Goal: Information Seeking & Learning: Learn about a topic

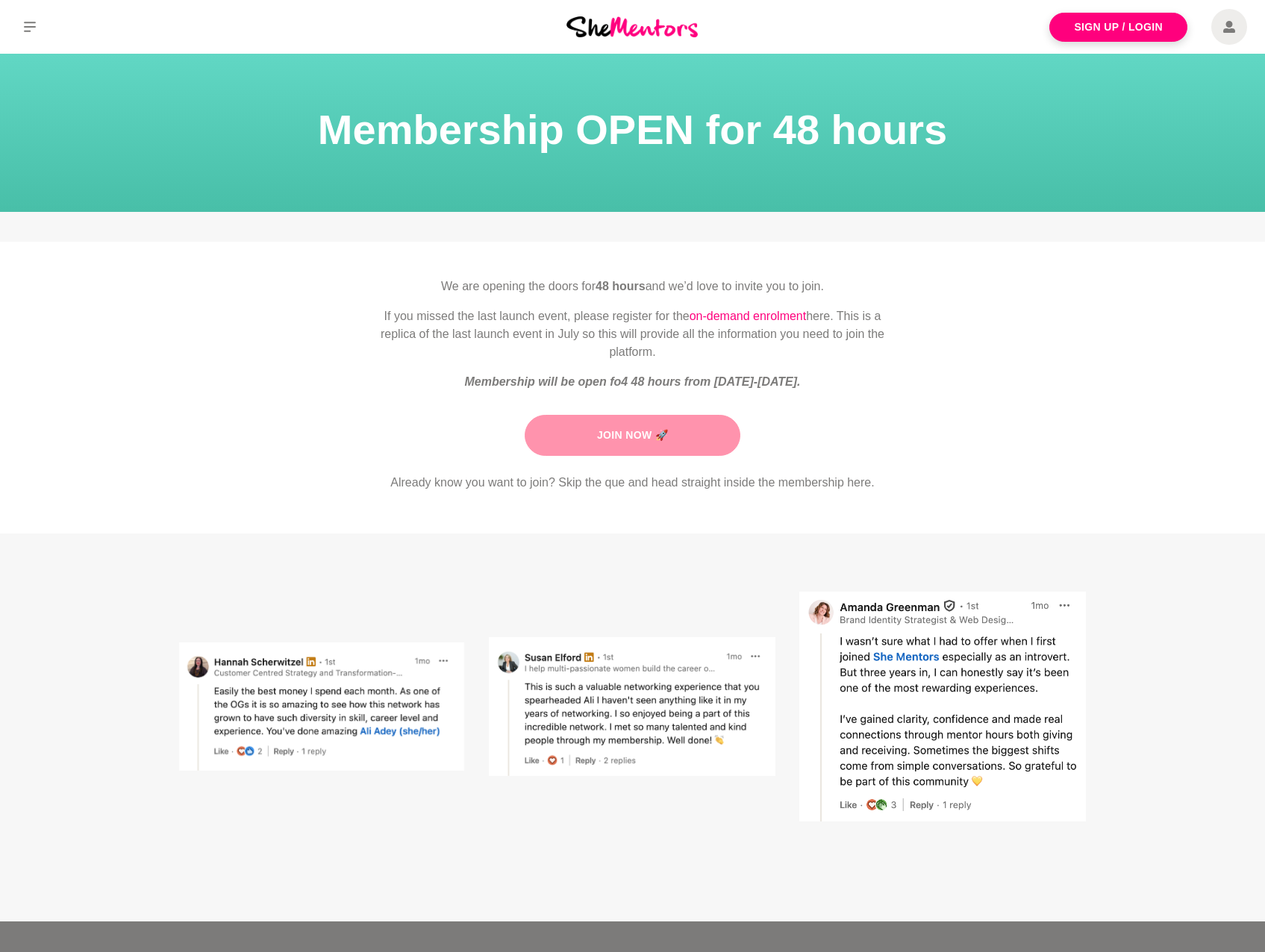
click at [604, 432] on link "Join Now 🚀" at bounding box center [632, 435] width 216 height 41
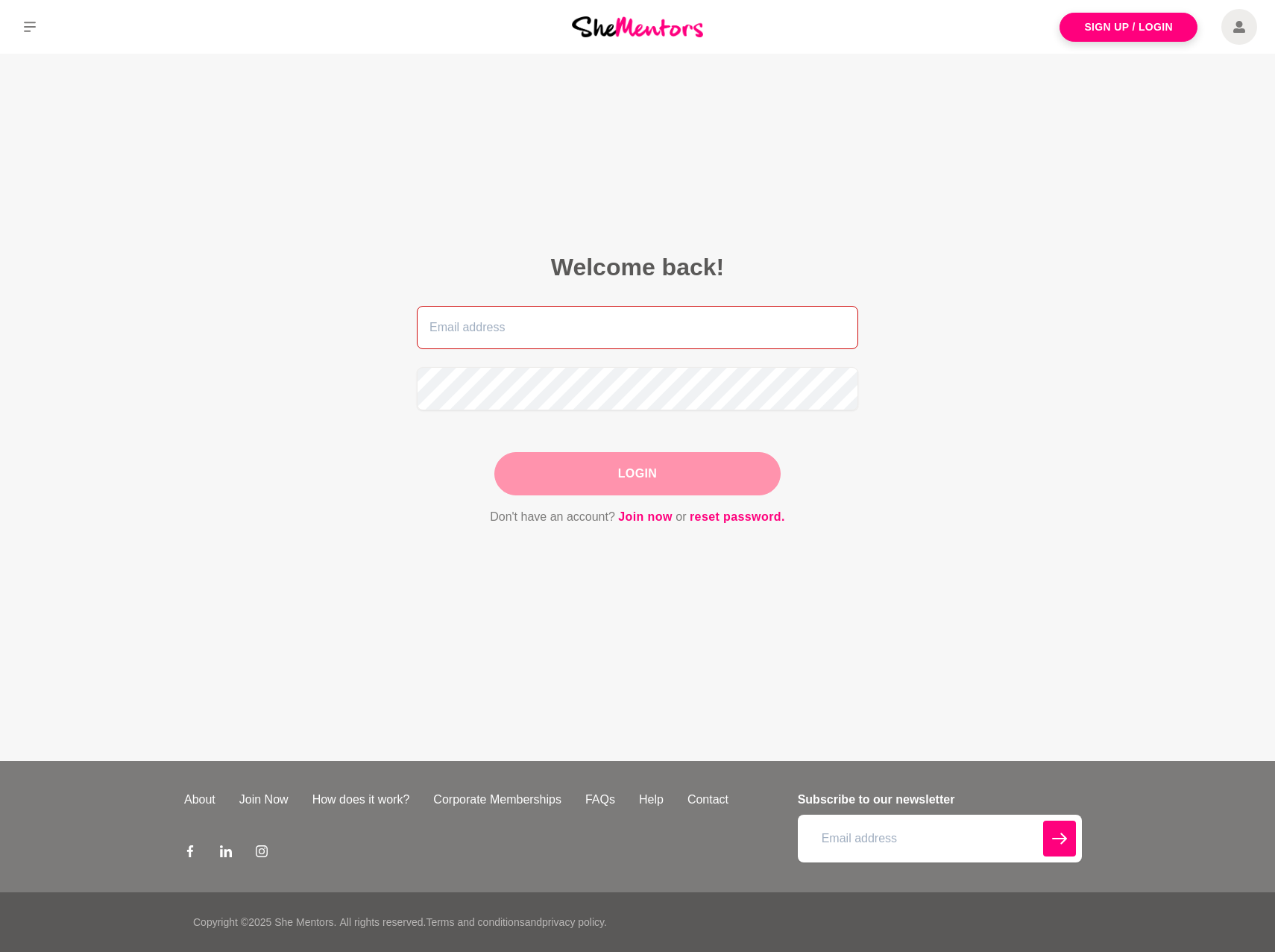
click at [447, 338] on input "email" at bounding box center [637, 327] width 442 height 43
type input "[EMAIL_ADDRESS][DOMAIN_NAME]"
click at [618, 478] on div "Login" at bounding box center [638, 473] width 286 height 43
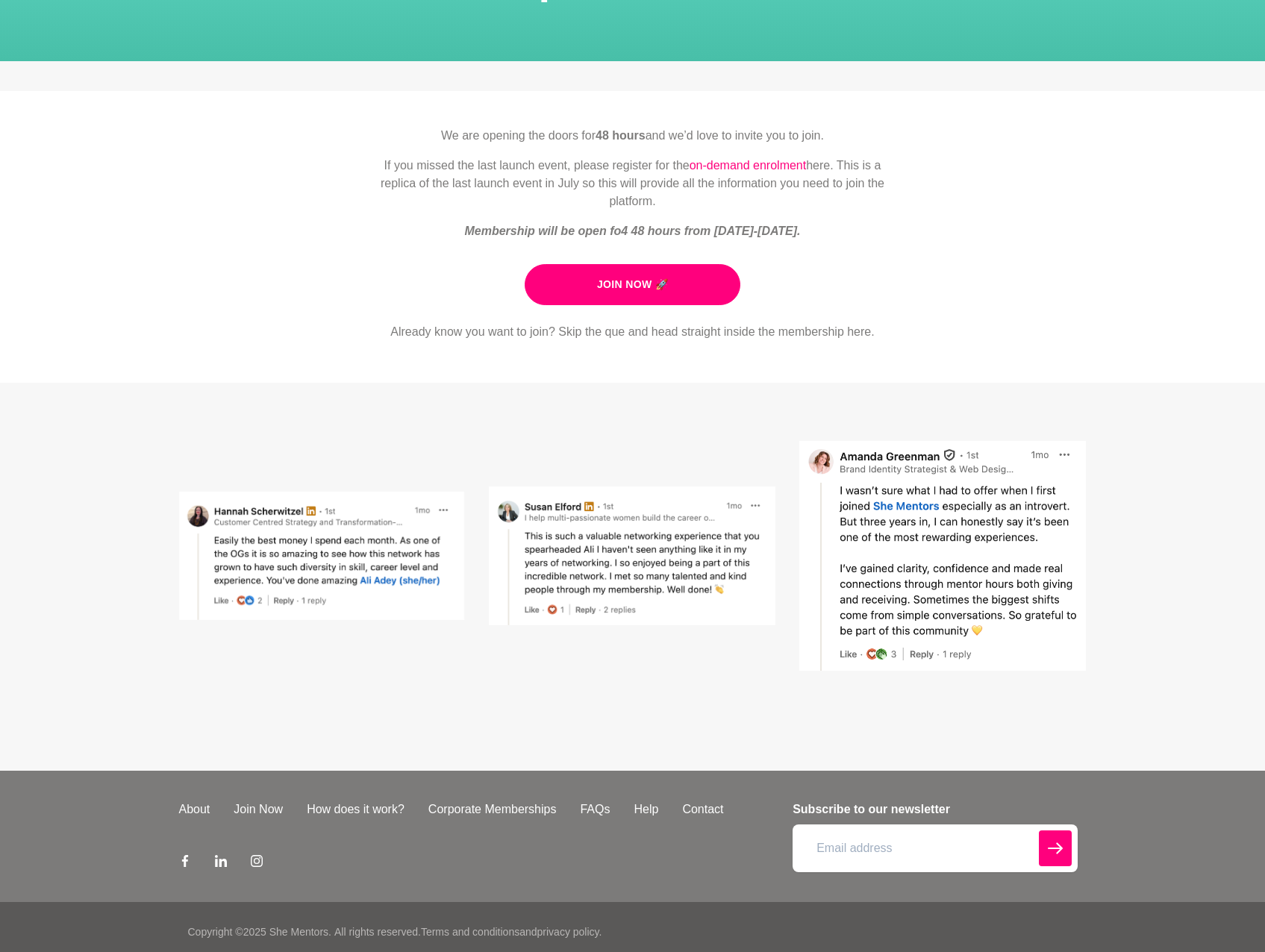
scroll to position [160, 0]
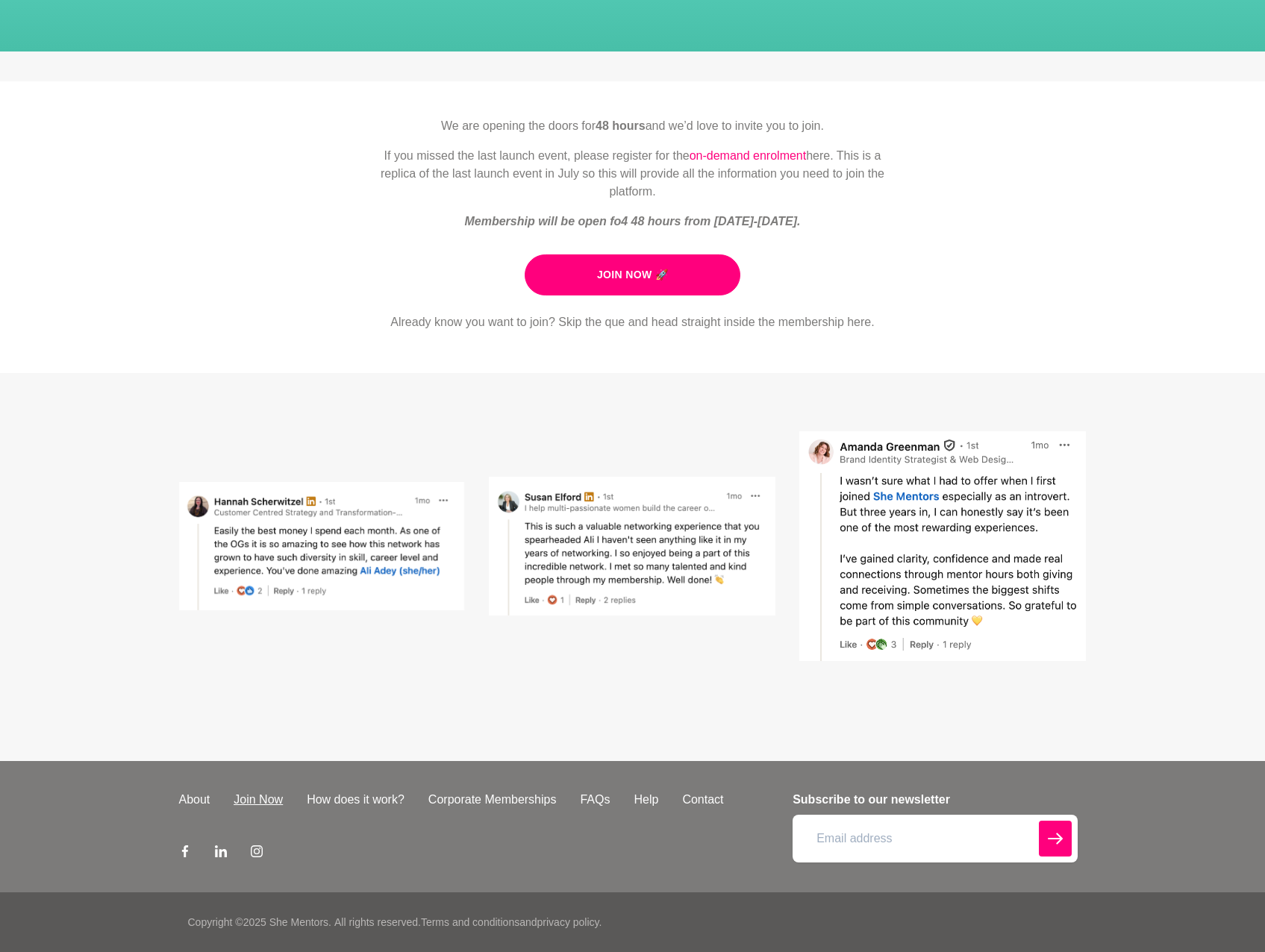
click at [251, 795] on link "Join Now" at bounding box center [258, 800] width 73 height 18
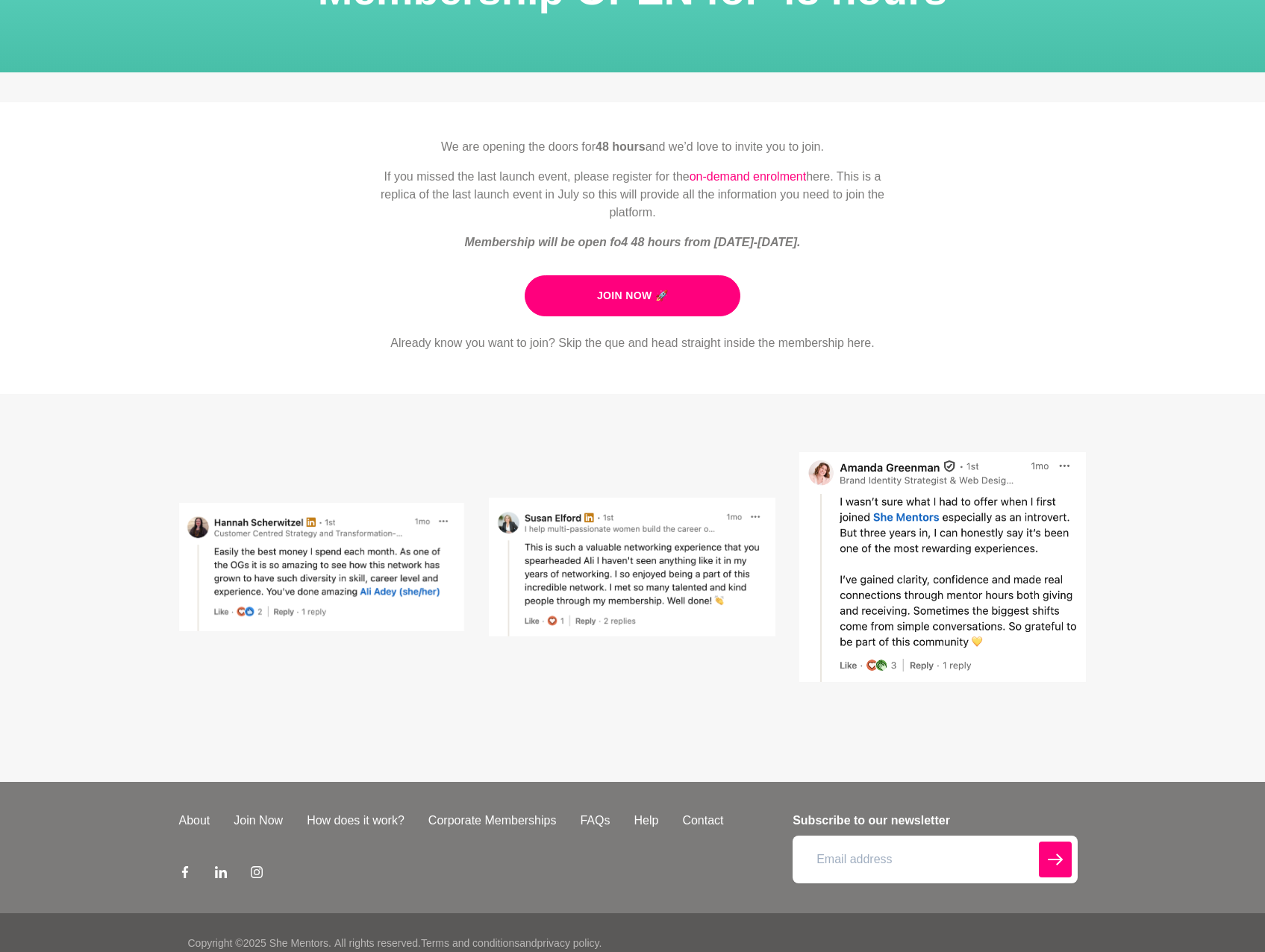
scroll to position [160, 0]
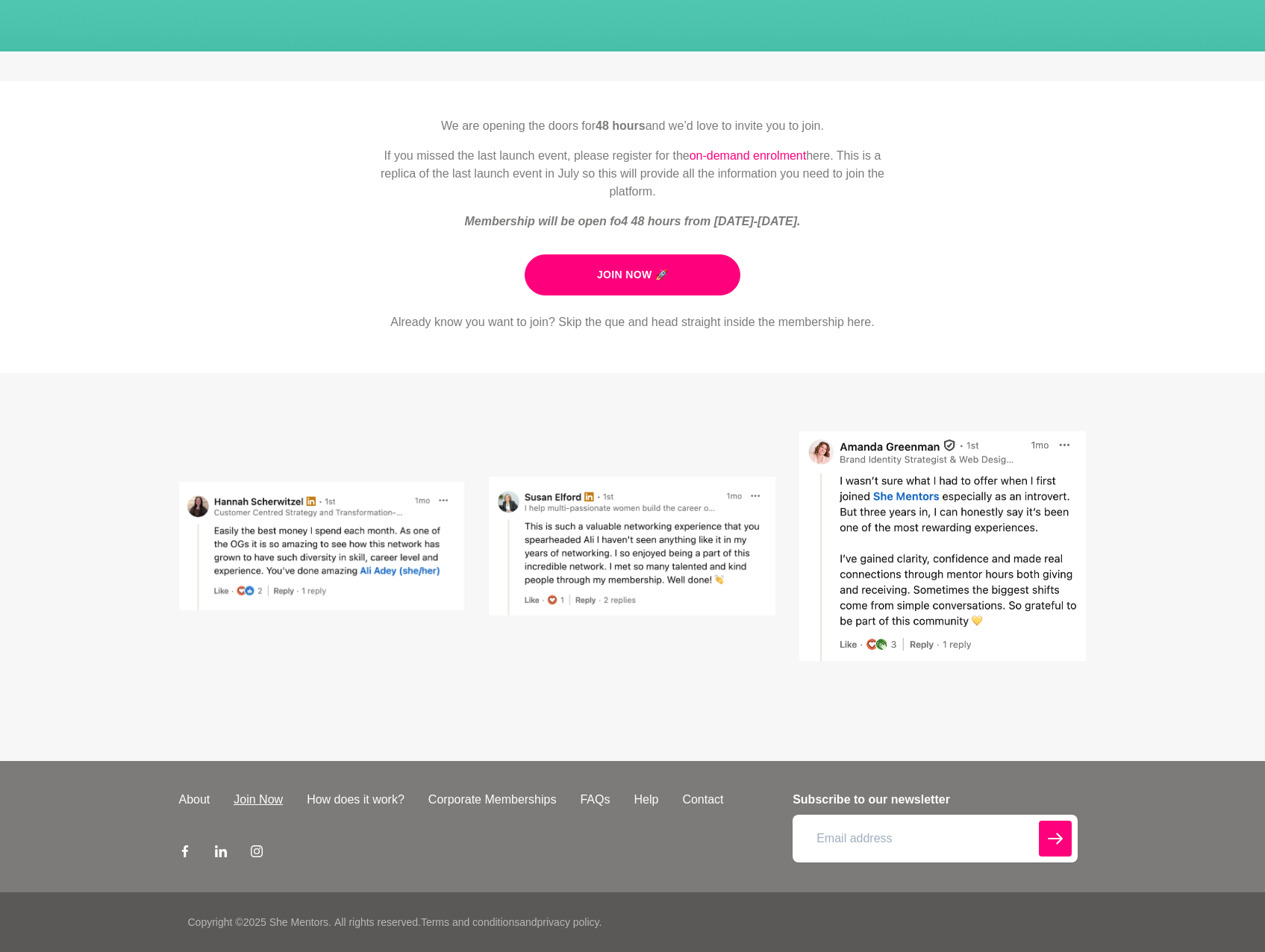
click at [251, 797] on link "Join Now" at bounding box center [258, 800] width 73 height 18
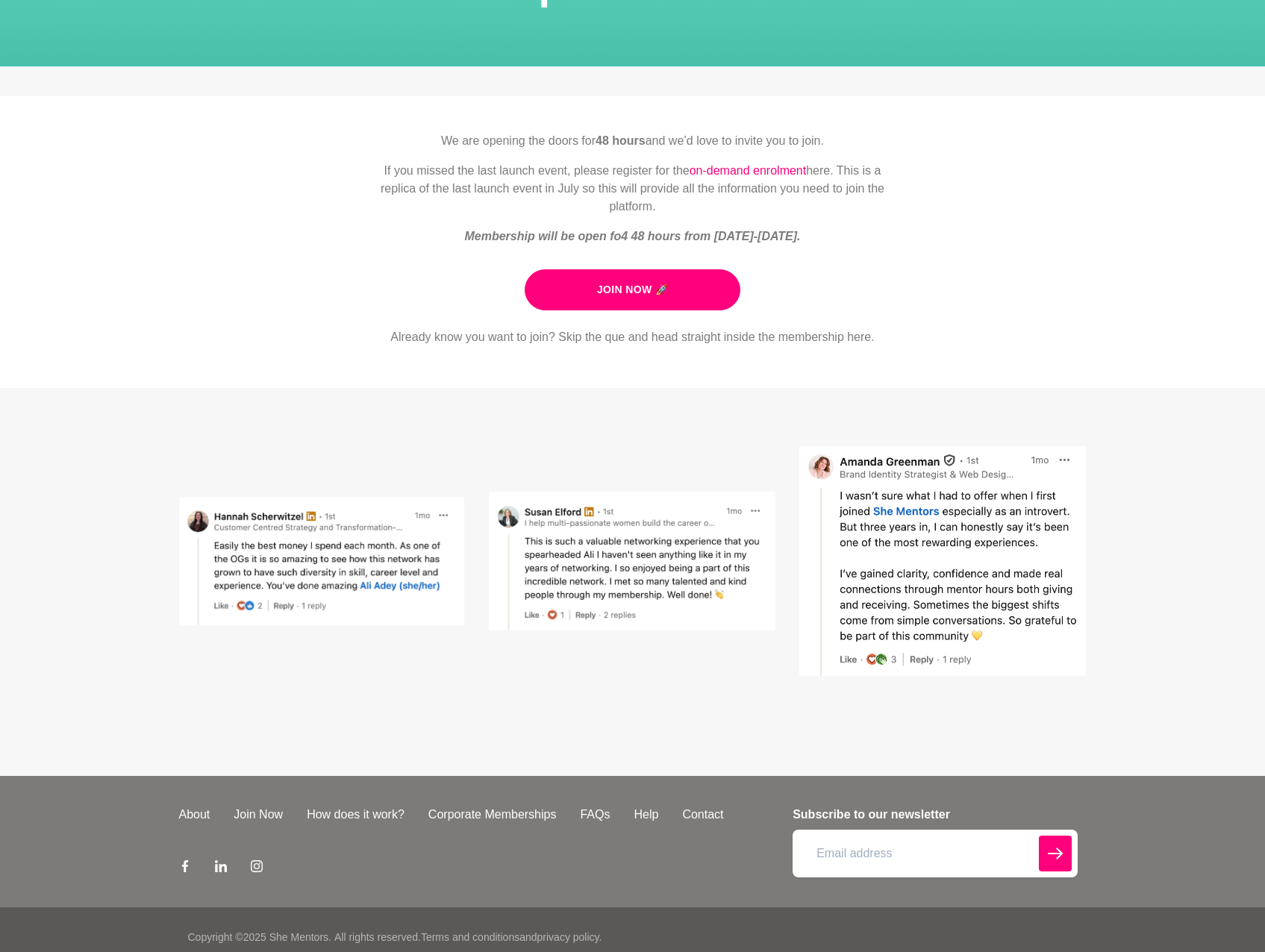
scroll to position [160, 0]
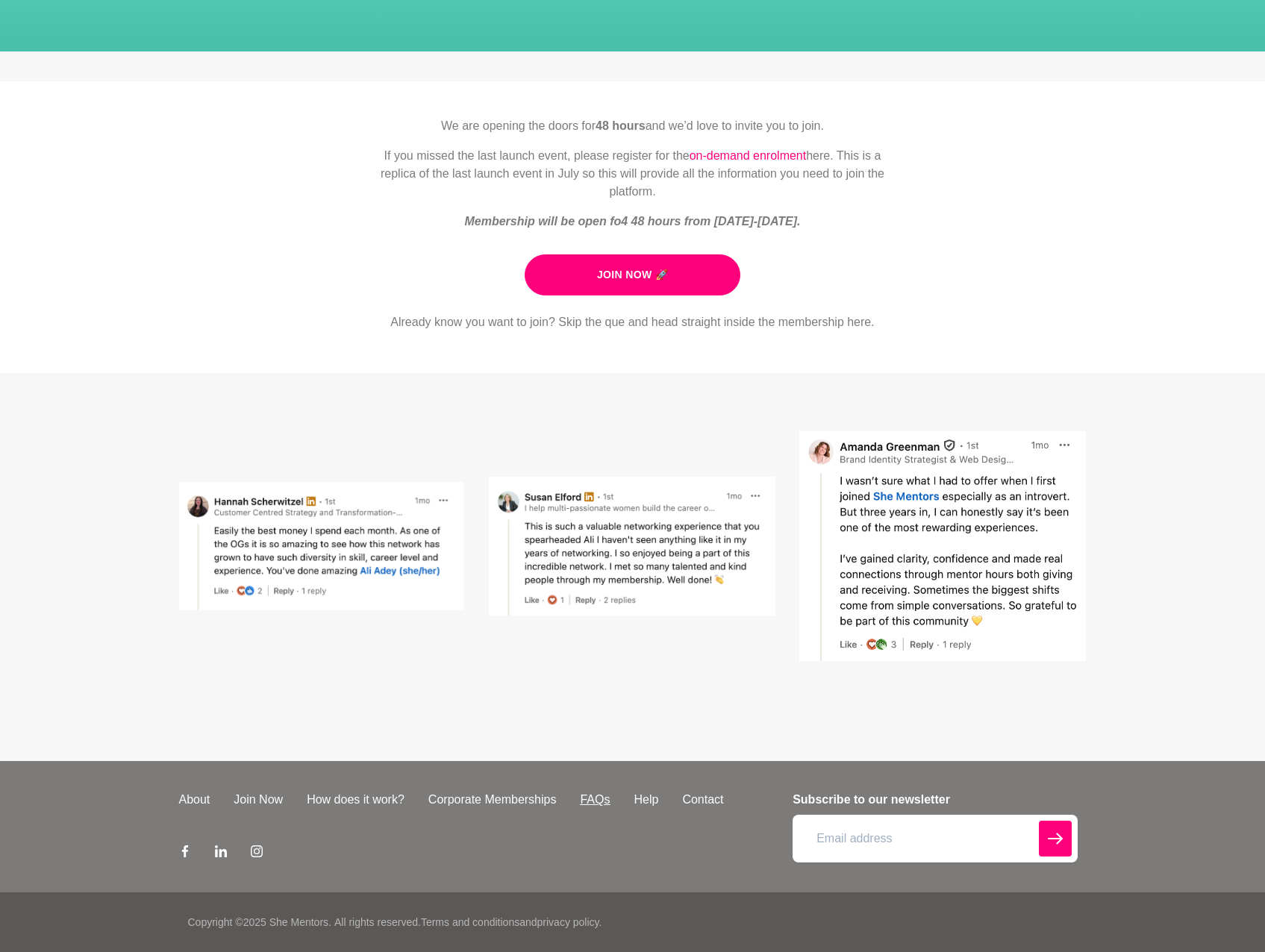
click at [587, 798] on link "FAQs" at bounding box center [595, 800] width 54 height 18
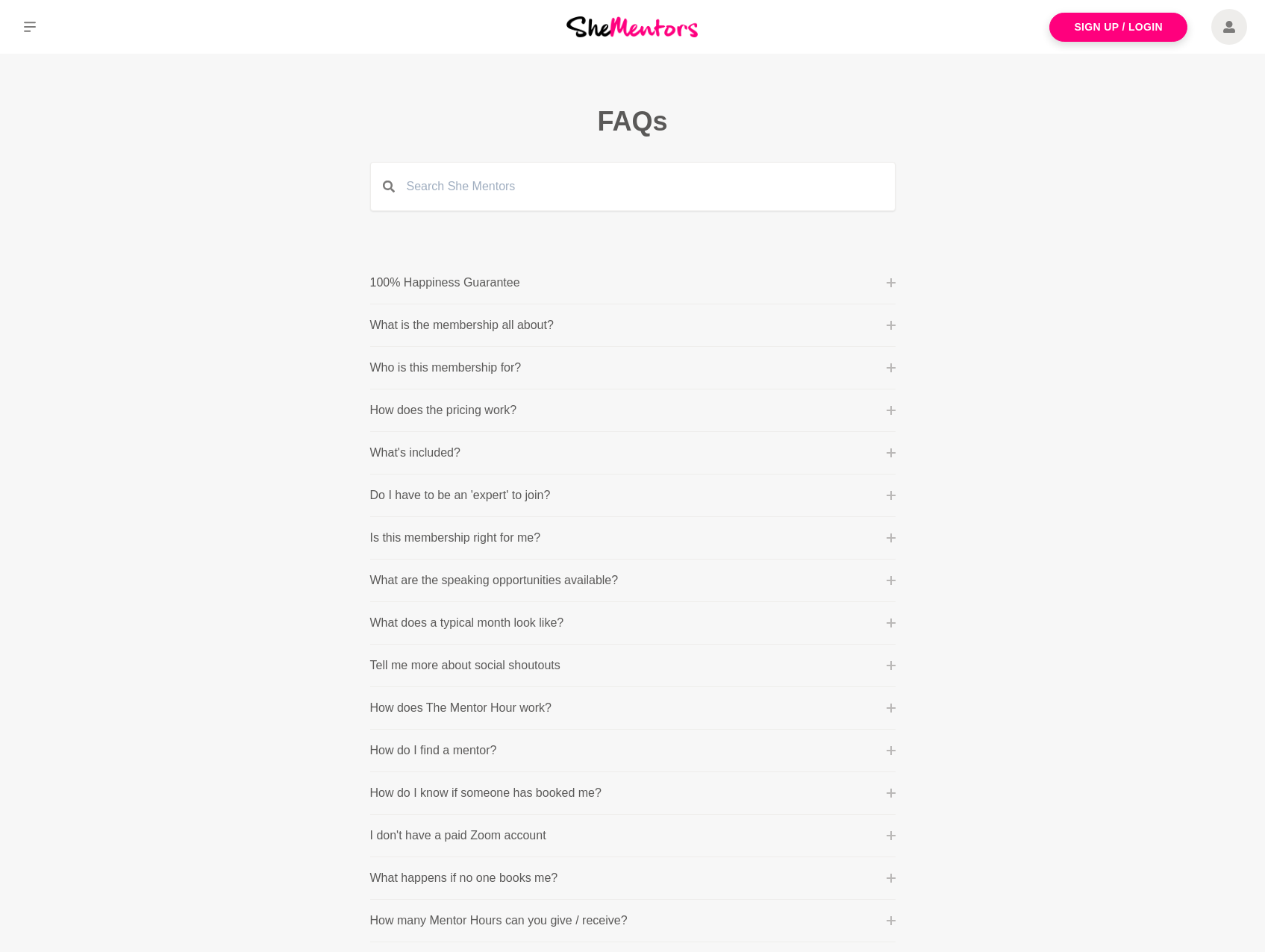
click at [407, 327] on p "What is the membership all about?" at bounding box center [462, 325] width 183 height 18
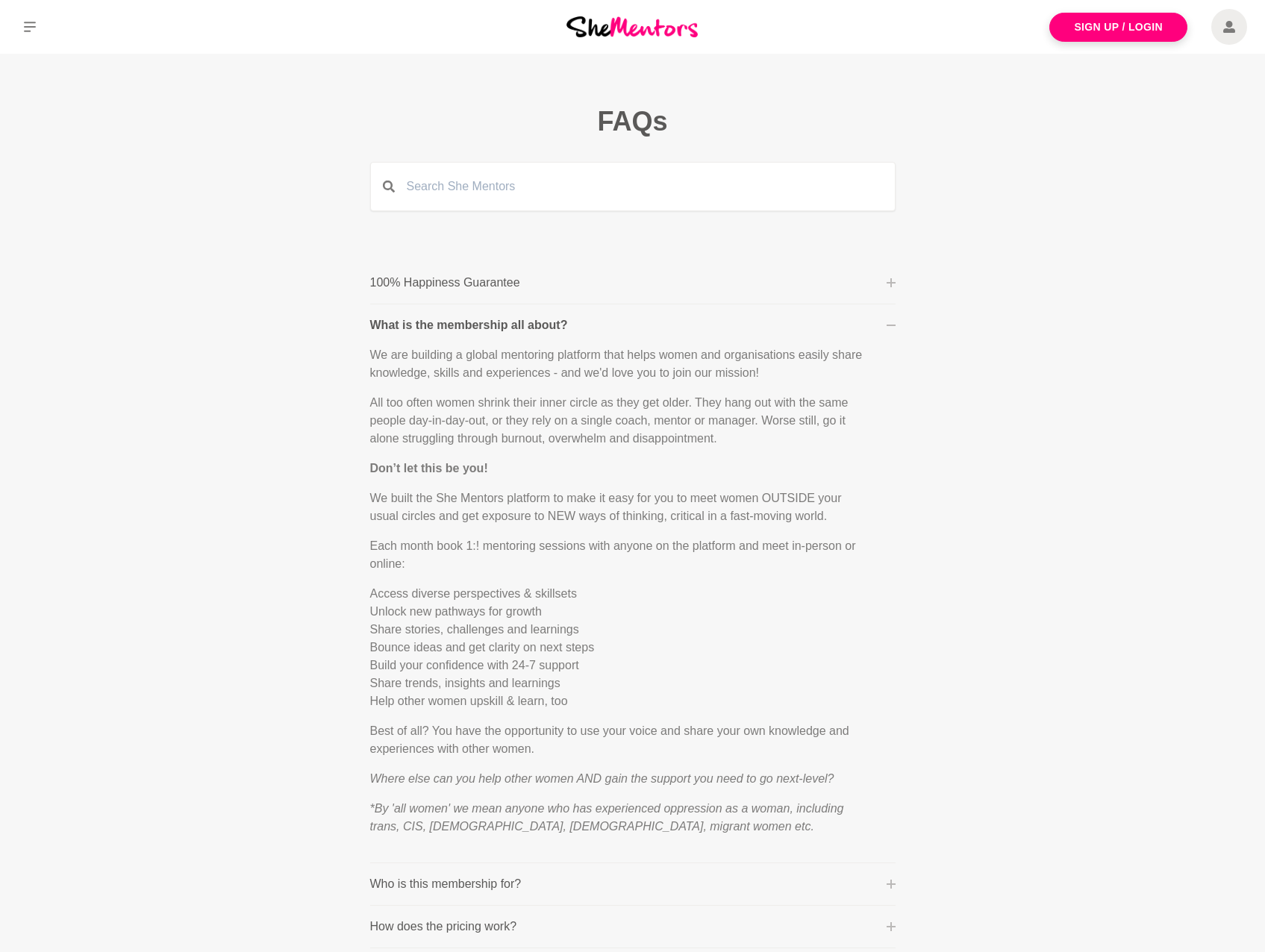
click at [407, 327] on p "What is the membership all about?" at bounding box center [469, 325] width 198 height 18
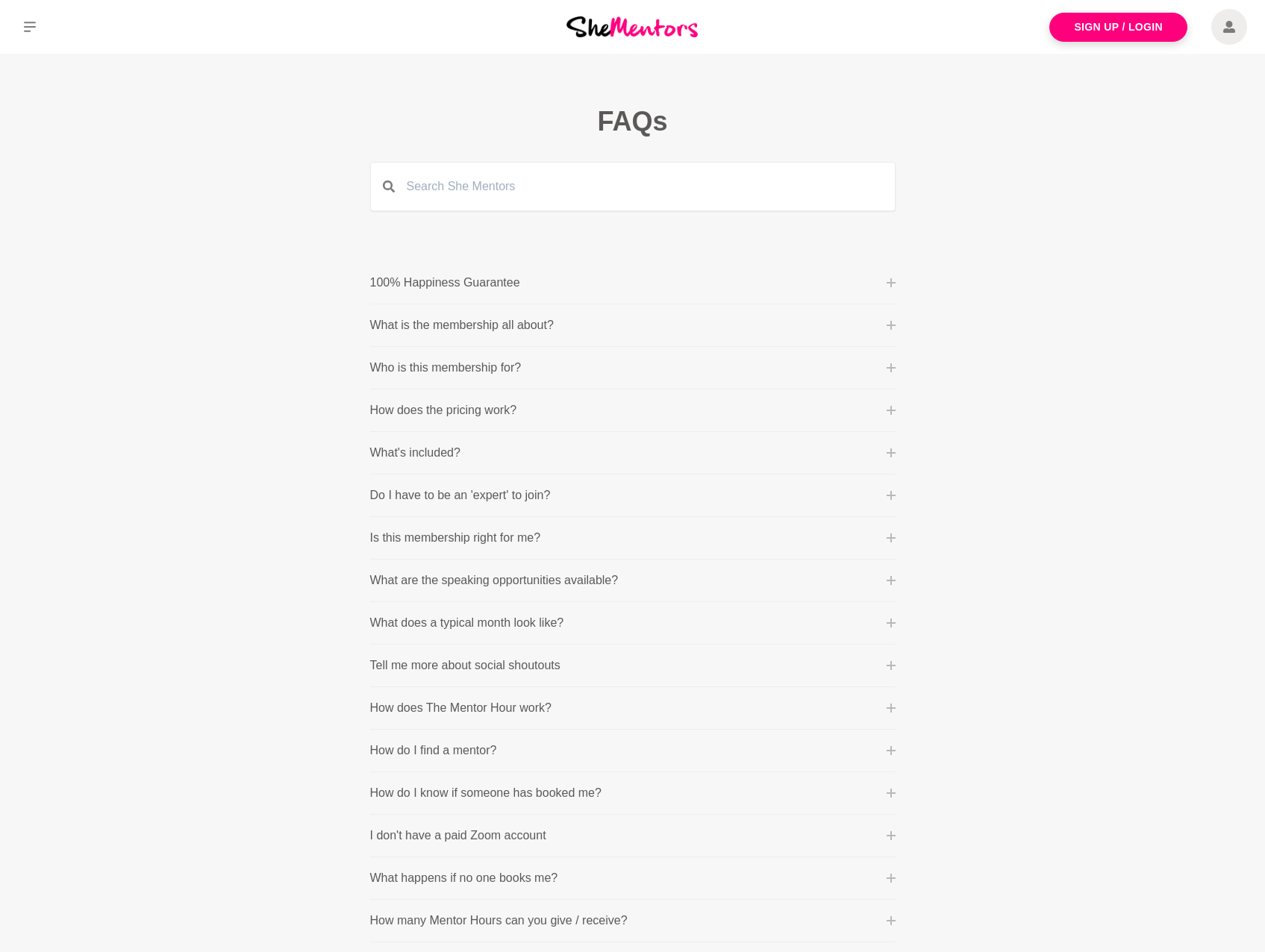
click at [431, 368] on p "Who is this membership for?" at bounding box center [446, 368] width 151 height 18
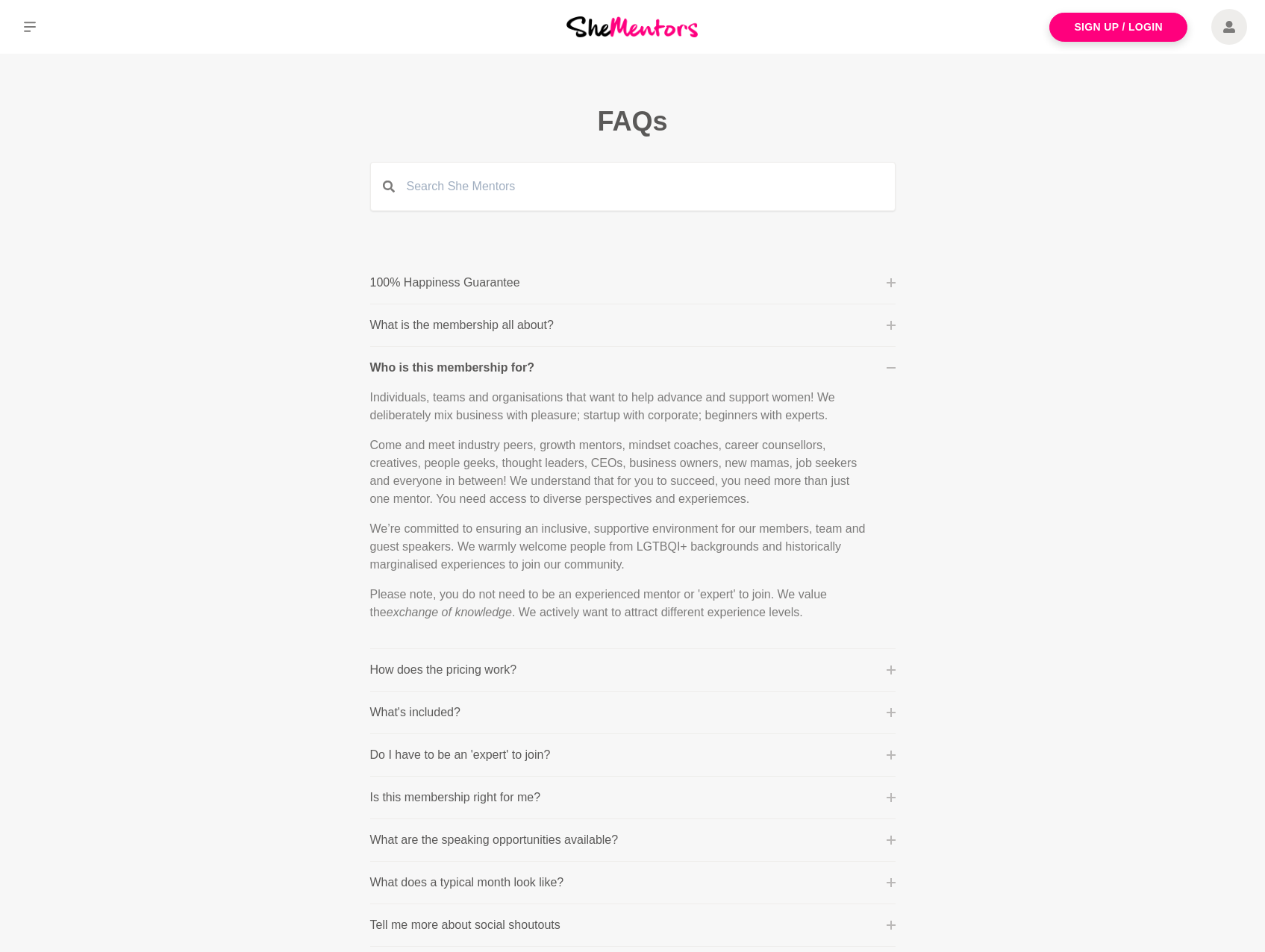
click at [431, 369] on p "Who is this membership for?" at bounding box center [453, 368] width 164 height 18
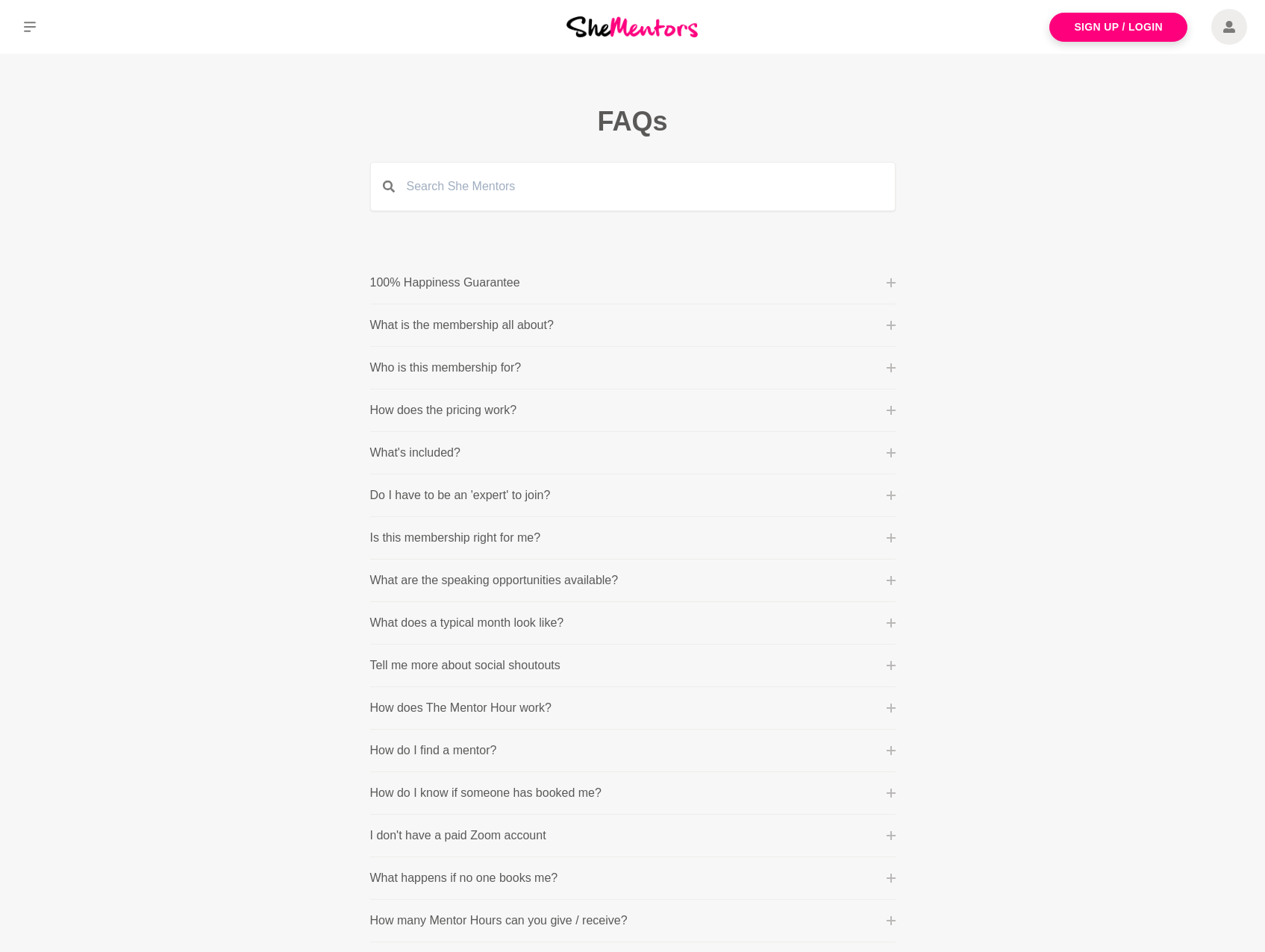
click at [449, 418] on p "How does the pricing work?" at bounding box center [444, 410] width 147 height 18
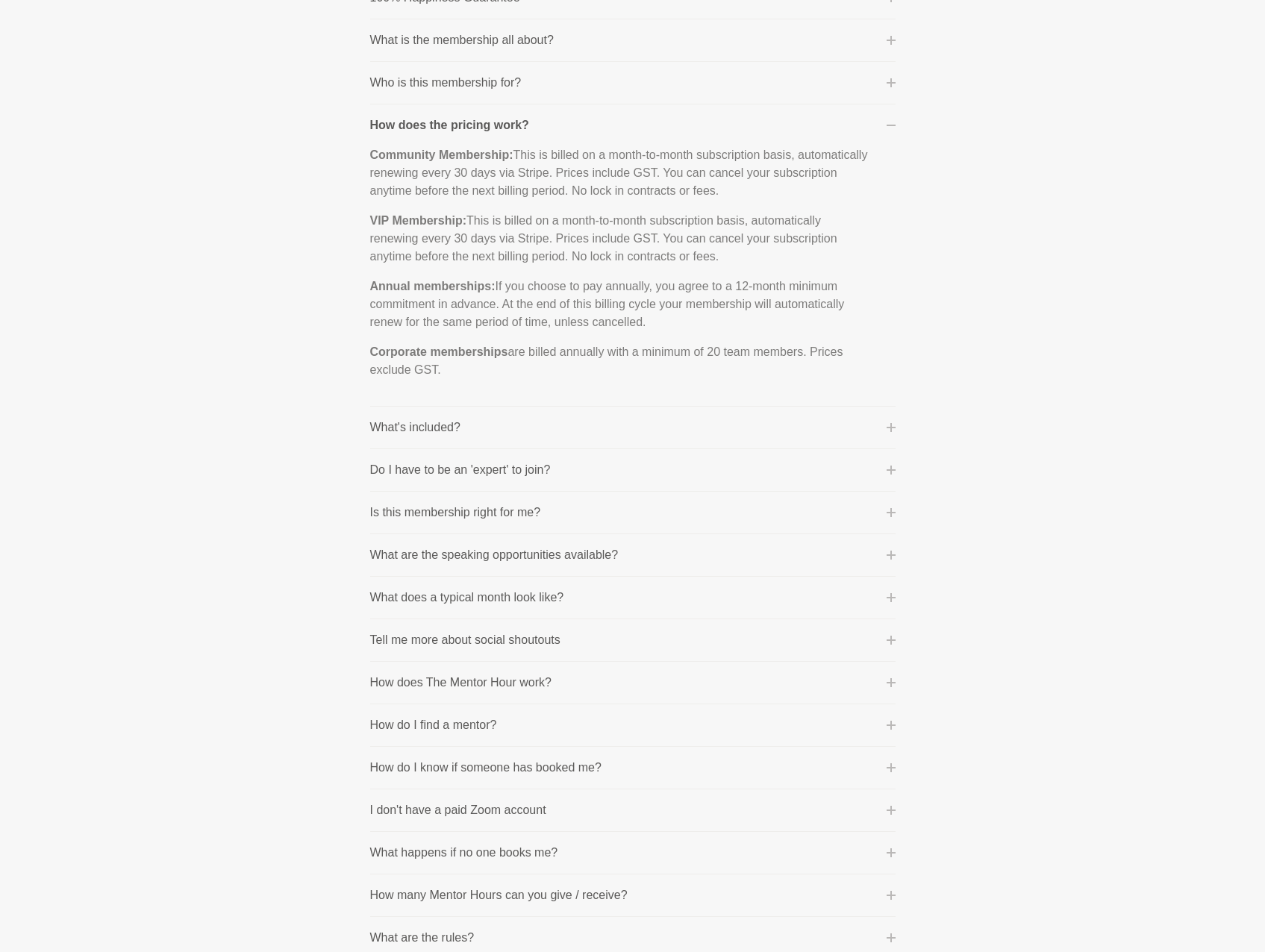
scroll to position [299, 0]
